Goal: Information Seeking & Learning: Learn about a topic

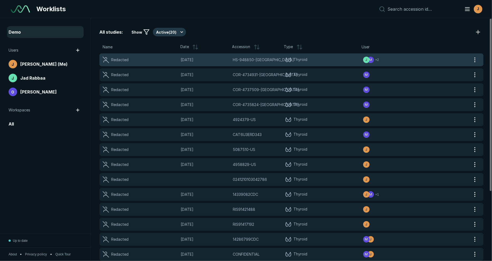
click at [331, 60] on span "Thyroid" at bounding box center [324, 60] width 78 height 6
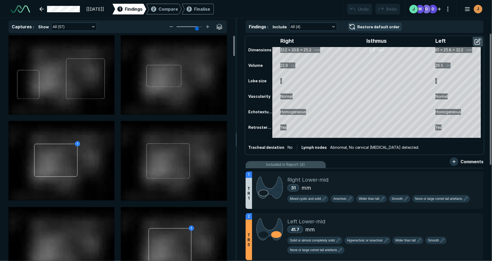
scroll to position [1768, 2899]
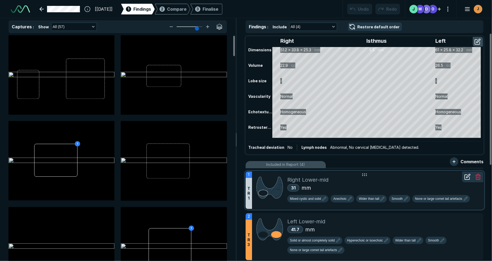
click at [392, 188] on div "31 mm" at bounding box center [383, 188] width 192 height 8
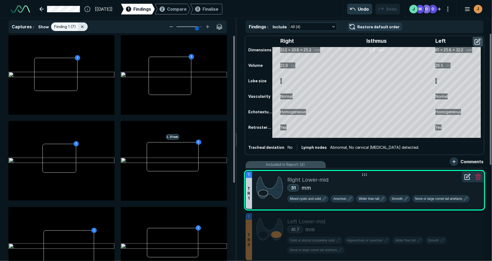
scroll to position [1644, 1660]
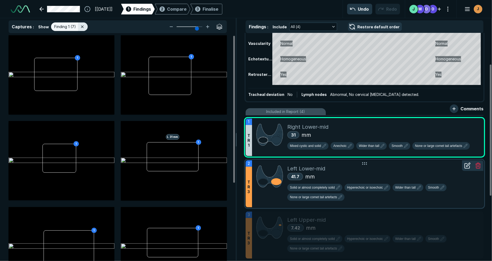
click at [395, 174] on div "41.7 mm" at bounding box center [383, 177] width 192 height 8
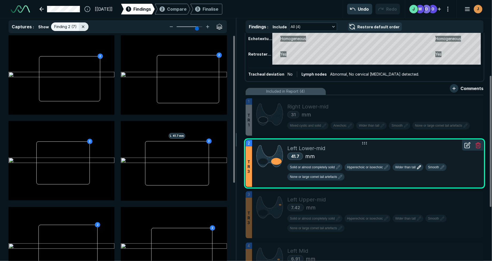
scroll to position [108, 0]
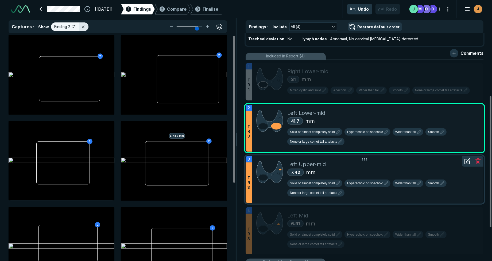
click at [397, 171] on div "7.42 mm" at bounding box center [383, 172] width 192 height 8
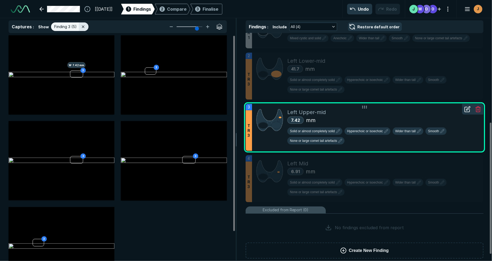
scroll to position [166, 0]
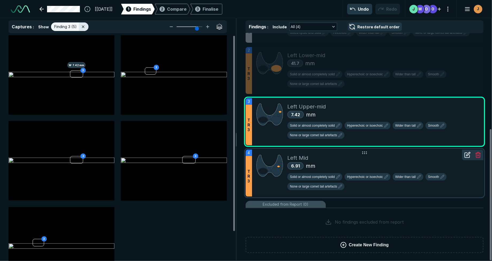
click at [400, 164] on div "6.91 mm" at bounding box center [383, 166] width 192 height 8
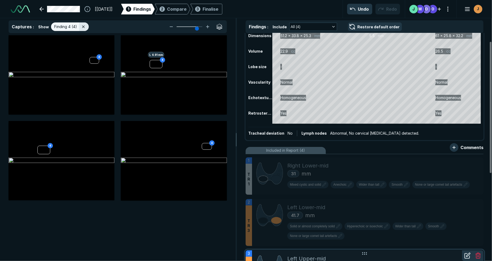
scroll to position [24, 0]
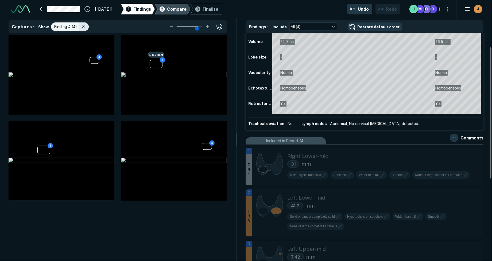
click at [181, 10] on span "Compare" at bounding box center [176, 9] width 19 height 6
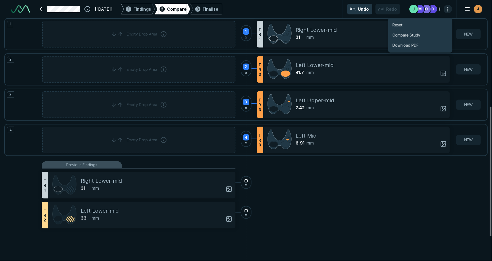
click at [449, 7] on button "button" at bounding box center [447, 9] width 9 height 9
click at [282, 11] on div "[[DATE]] 1 Findings 2 Compare 3 Finalise Undo Redo O O M J J" at bounding box center [246, 9] width 492 height 18
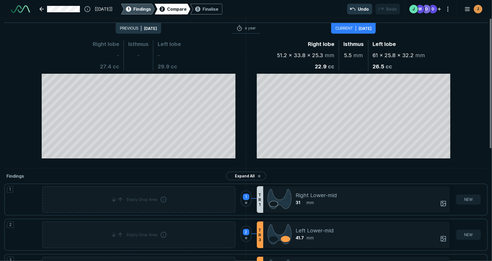
click at [146, 11] on span "Findings" at bounding box center [142, 9] width 18 height 6
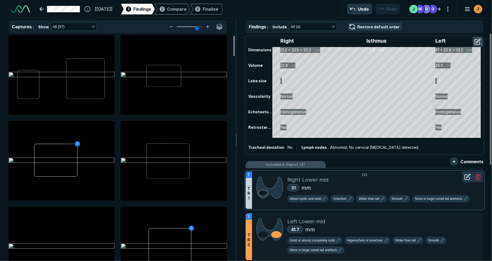
click at [378, 178] on div "Right Lower-mid" at bounding box center [383, 180] width 192 height 8
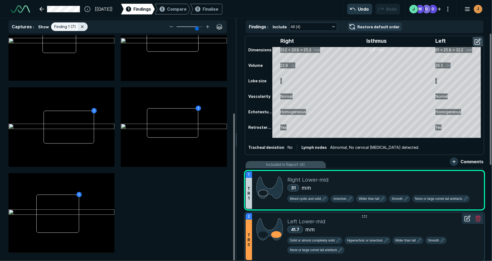
click at [381, 217] on div "Left Lower-mid" at bounding box center [383, 221] width 192 height 8
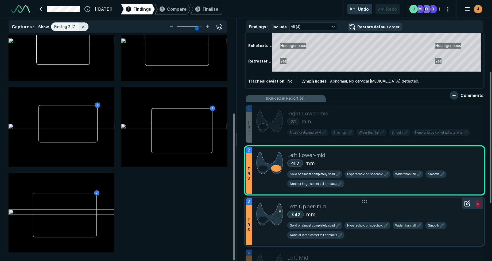
click at [383, 202] on div "Left Upper-mid" at bounding box center [383, 206] width 192 height 8
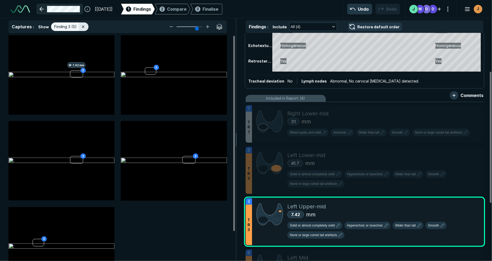
click at [44, 9] on link at bounding box center [59, 9] width 47 height 11
